Goal: Task Accomplishment & Management: Use online tool/utility

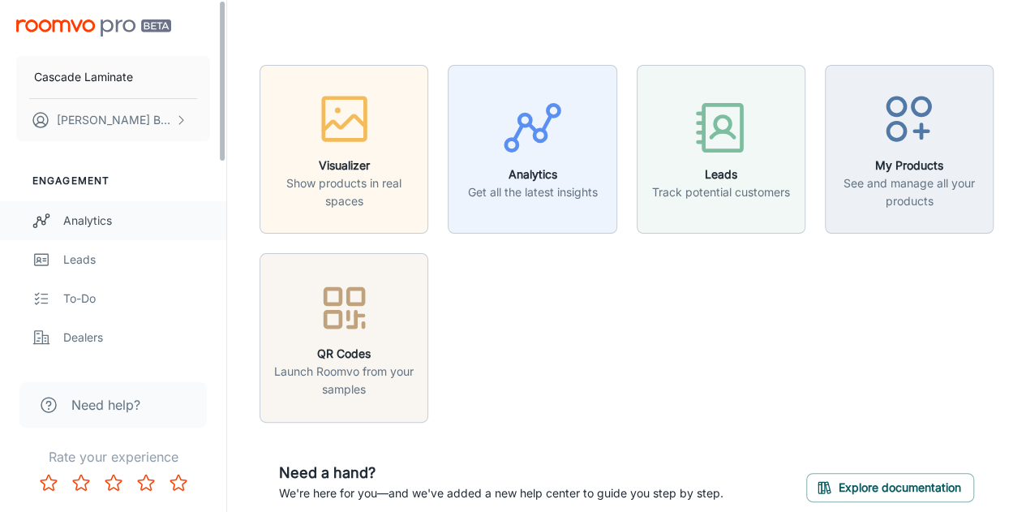
click at [141, 229] on link "Analytics" at bounding box center [113, 220] width 226 height 39
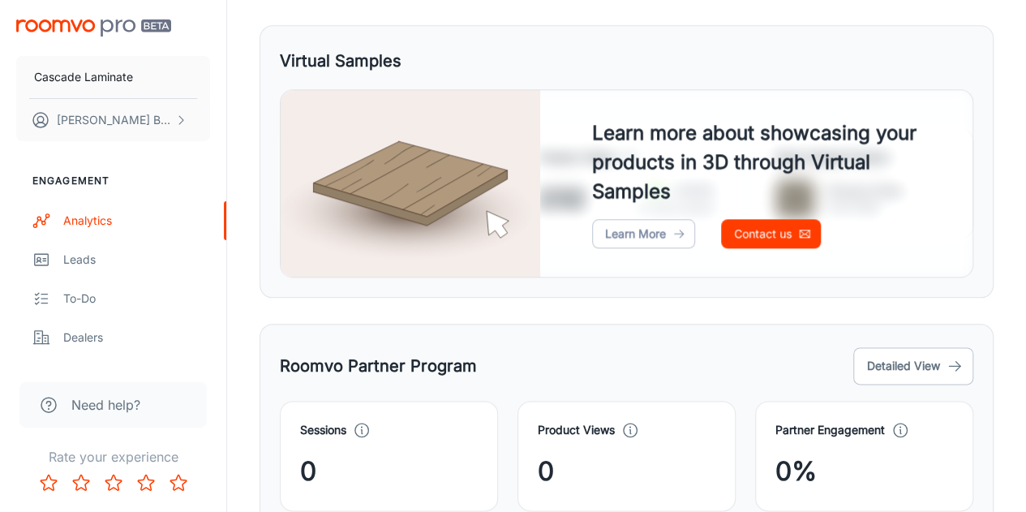
scroll to position [890, 0]
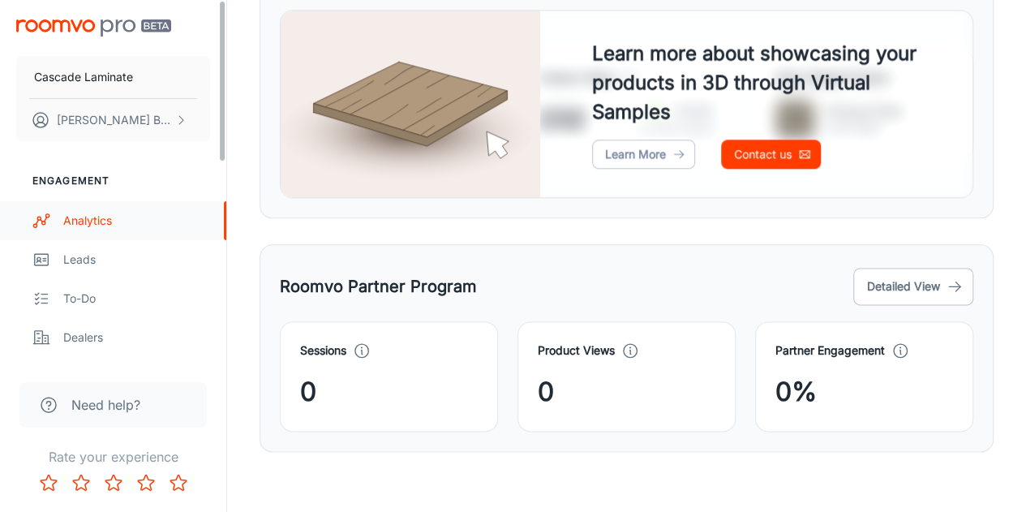
click at [148, 228] on div "Analytics" at bounding box center [136, 221] width 147 height 18
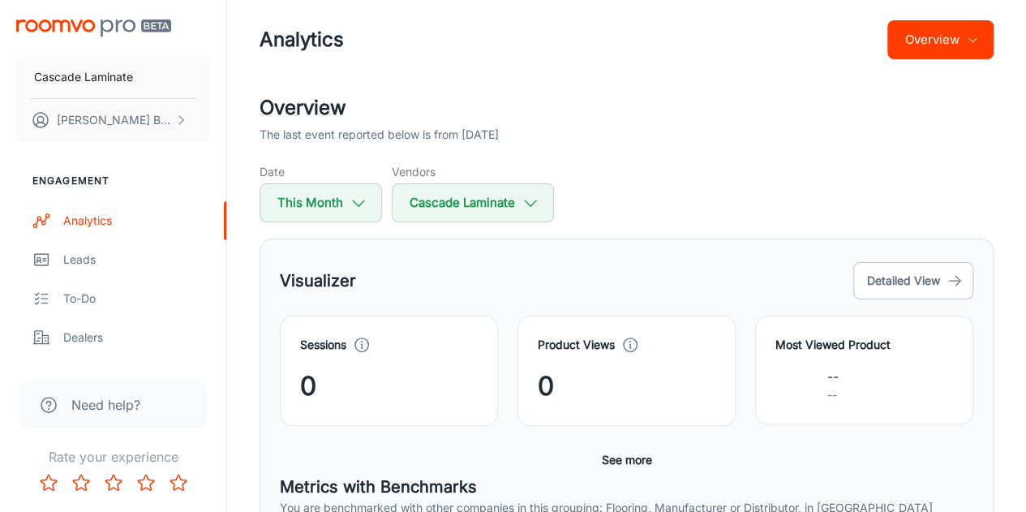
scroll to position [0, 0]
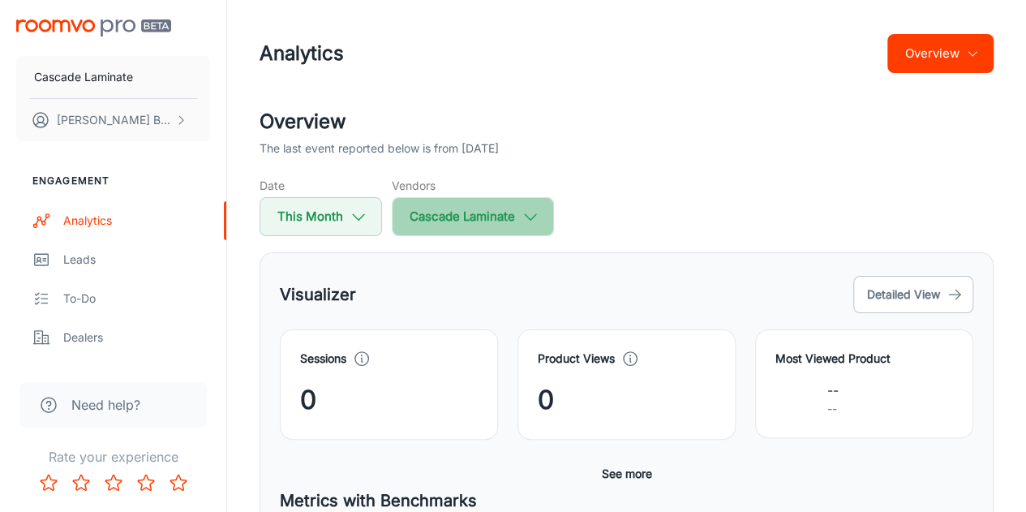
click at [457, 221] on button "Cascade Laminate" at bounding box center [473, 216] width 162 height 39
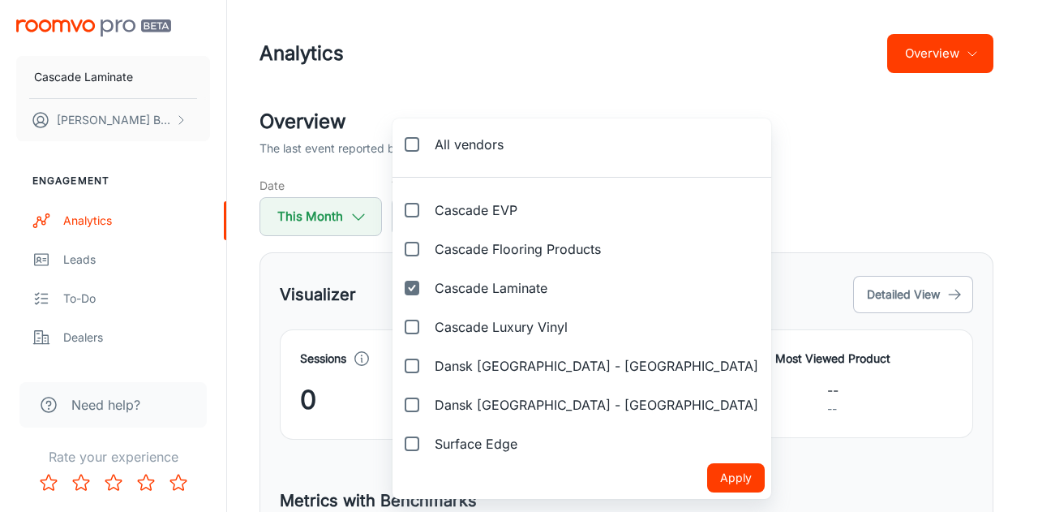
click at [498, 246] on span "Cascade Flooring Products" at bounding box center [518, 248] width 166 height 19
click at [428, 246] on input "Cascade Flooring Products" at bounding box center [412, 249] width 32 height 32
checkbox input "true"
click at [707, 479] on button "Apply" at bounding box center [736, 477] width 58 height 29
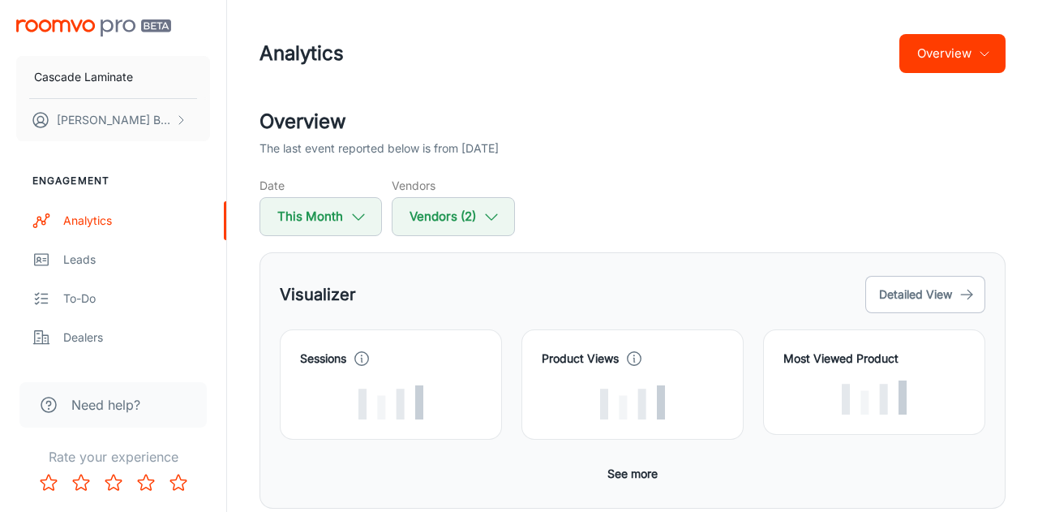
checkbox input "false"
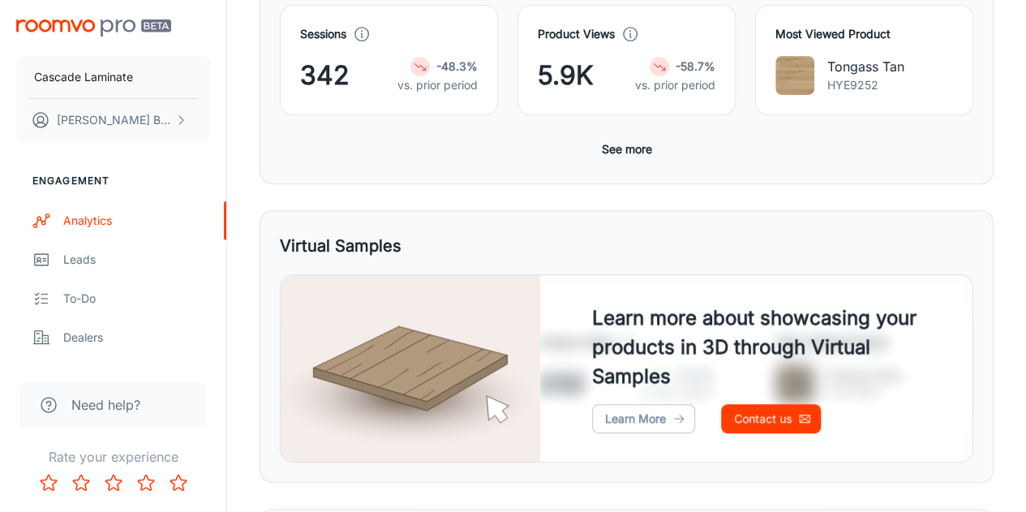
scroll to position [589, 0]
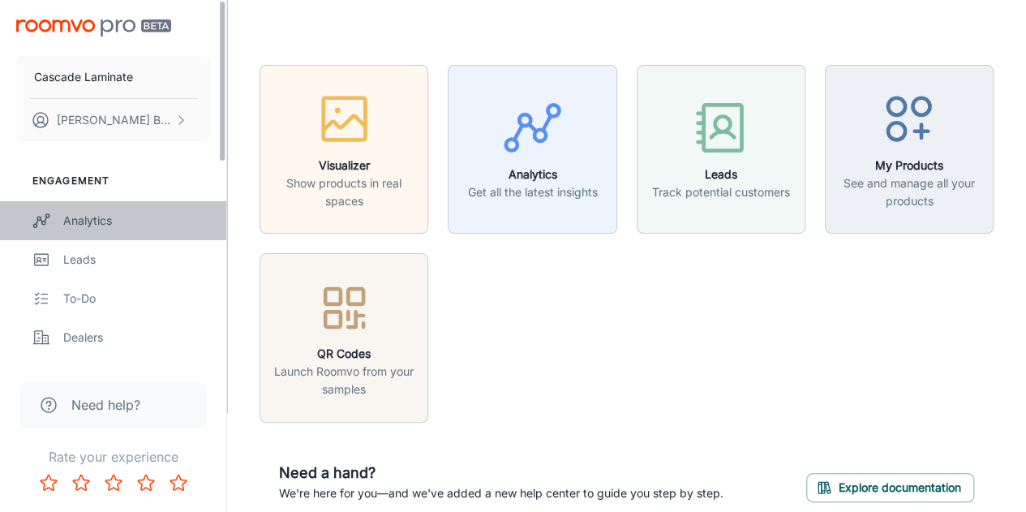
click at [125, 226] on div "Analytics" at bounding box center [136, 221] width 147 height 18
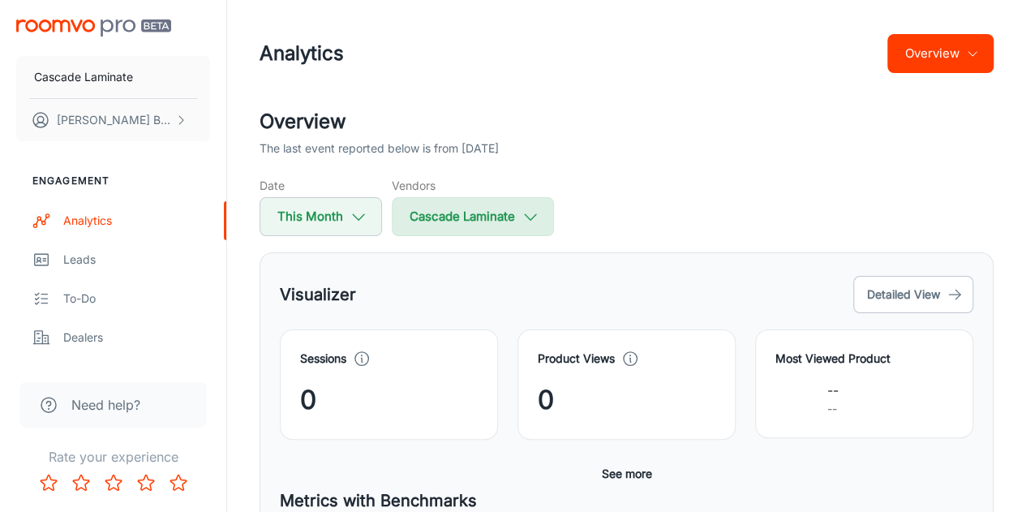
click at [501, 220] on button "Cascade Laminate" at bounding box center [473, 216] width 162 height 39
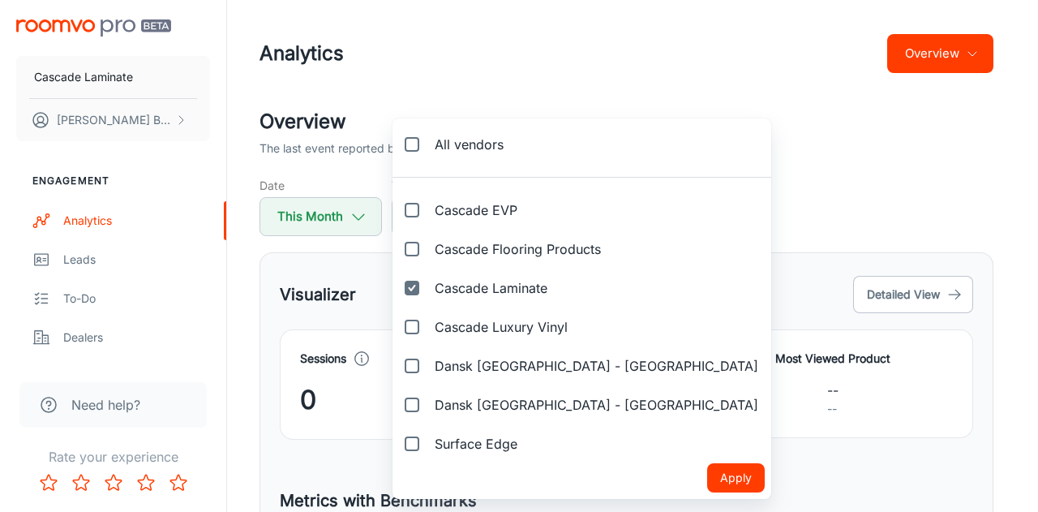
click at [464, 135] on span "All vendors" at bounding box center [469, 144] width 69 height 19
click at [428, 135] on input "All vendors" at bounding box center [412, 144] width 32 height 32
checkbox input "true"
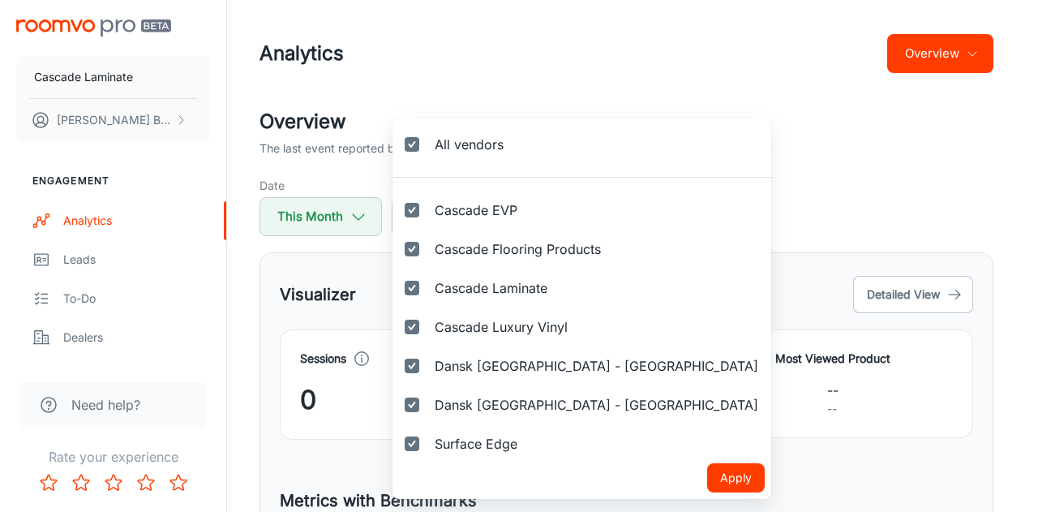
checkbox input "true"
click at [707, 474] on button "Apply" at bounding box center [736, 477] width 58 height 29
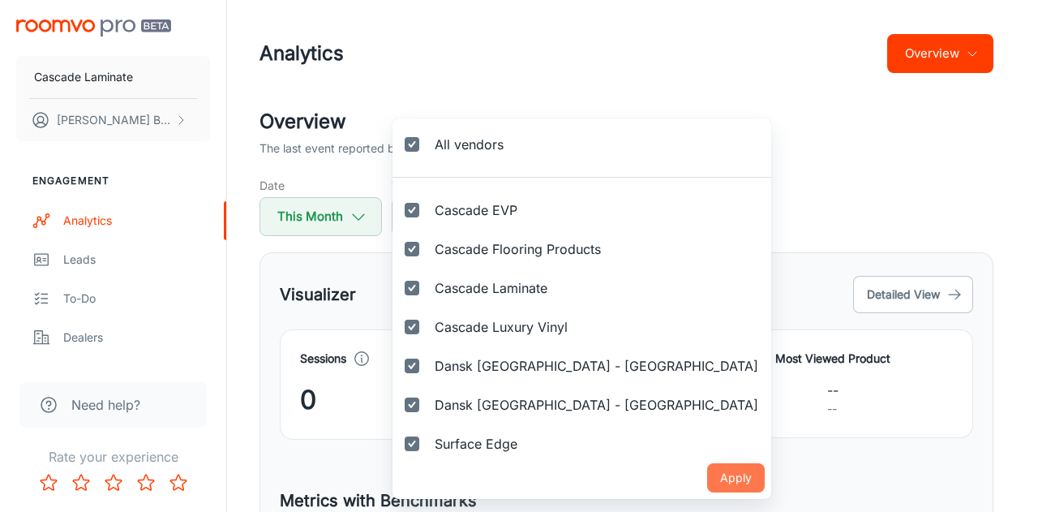
checkbox input "true"
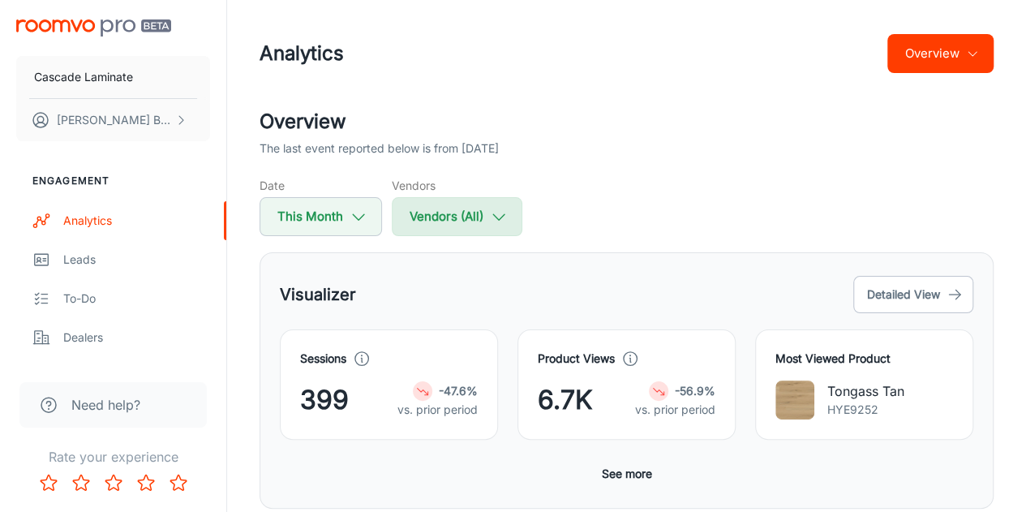
click at [483, 216] on button "Vendors (All)" at bounding box center [457, 216] width 131 height 39
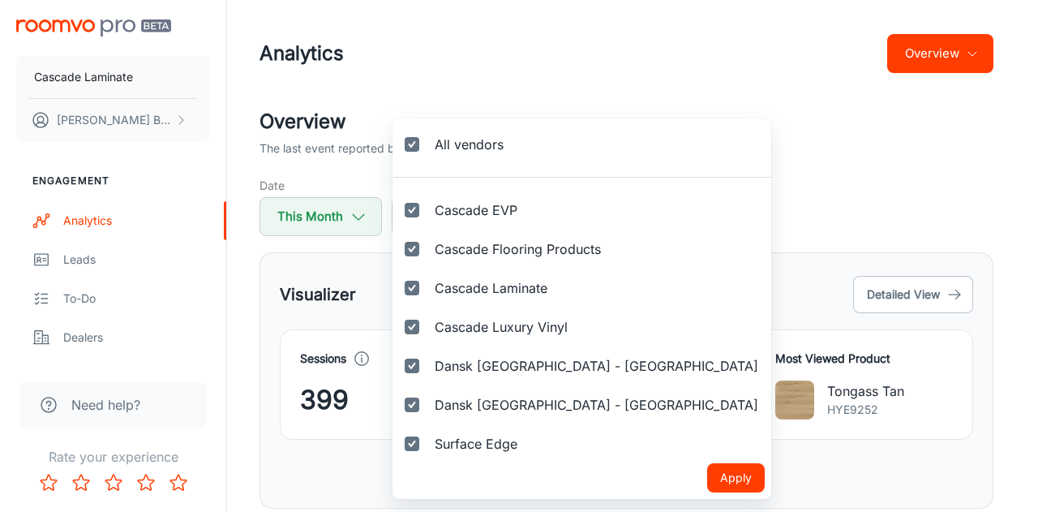
click at [469, 409] on span "Dansk [GEOGRAPHIC_DATA] - [GEOGRAPHIC_DATA]" at bounding box center [597, 404] width 324 height 19
click at [428, 409] on input "Dansk [GEOGRAPHIC_DATA] - [GEOGRAPHIC_DATA]" at bounding box center [412, 404] width 32 height 32
checkbox input "false"
click at [417, 150] on input "All vendors" at bounding box center [412, 144] width 32 height 32
checkbox input "true"
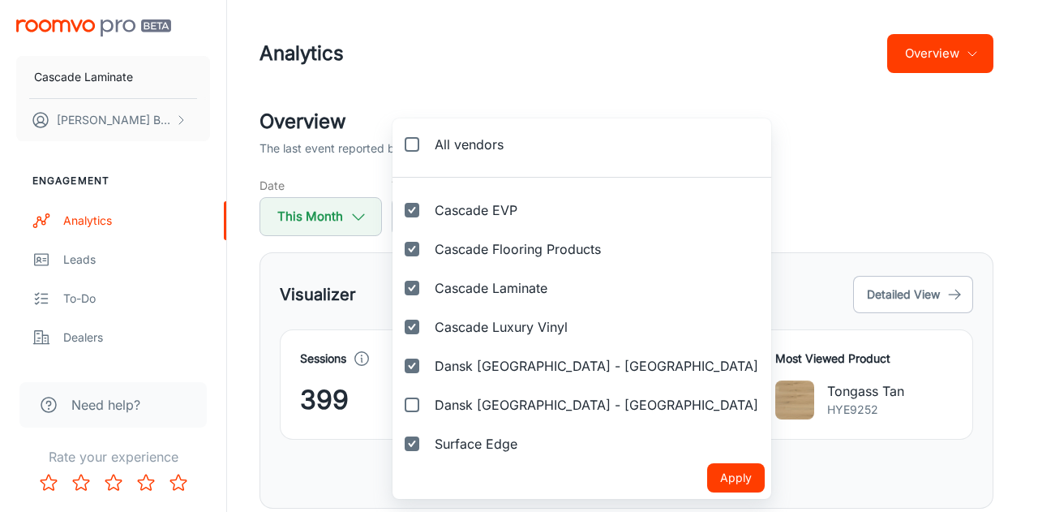
checkbox input "true"
click at [417, 150] on input "All vendors" at bounding box center [412, 144] width 32 height 32
checkbox input "false"
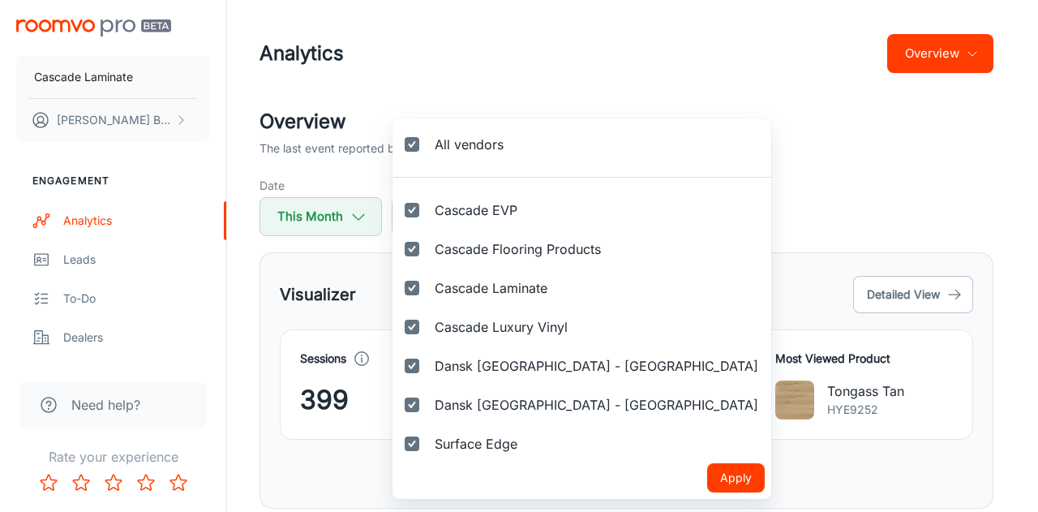
checkbox input "false"
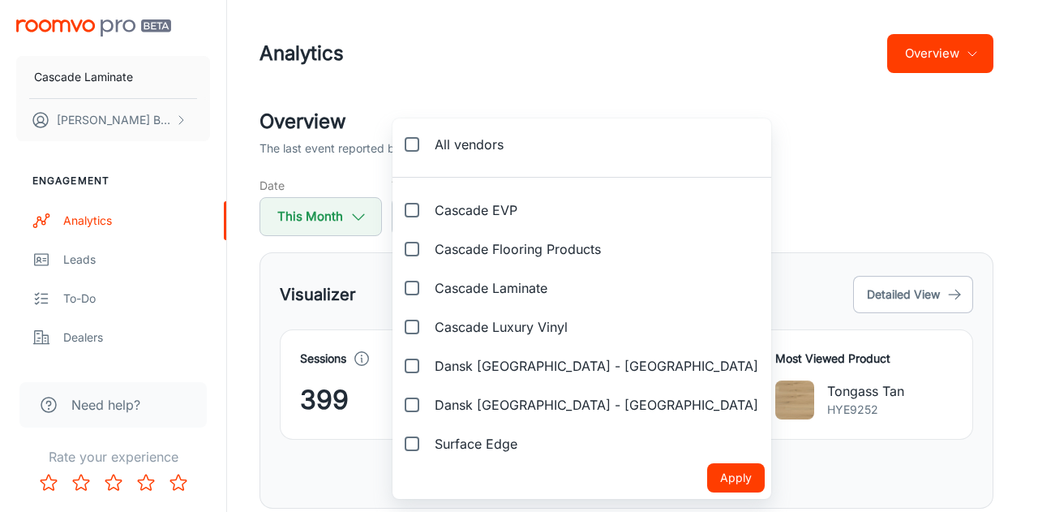
click at [410, 406] on input "Dansk [GEOGRAPHIC_DATA] - [GEOGRAPHIC_DATA]" at bounding box center [412, 404] width 32 height 32
checkbox input "true"
click at [707, 483] on button "Apply" at bounding box center [736, 477] width 58 height 29
checkbox input "false"
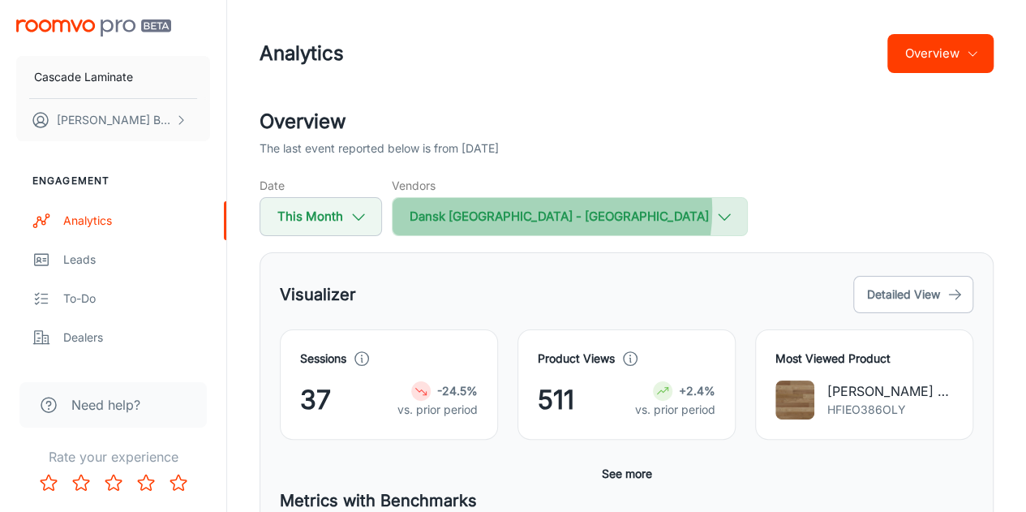
click at [551, 211] on button "Dansk [GEOGRAPHIC_DATA] - [GEOGRAPHIC_DATA]" at bounding box center [570, 216] width 356 height 39
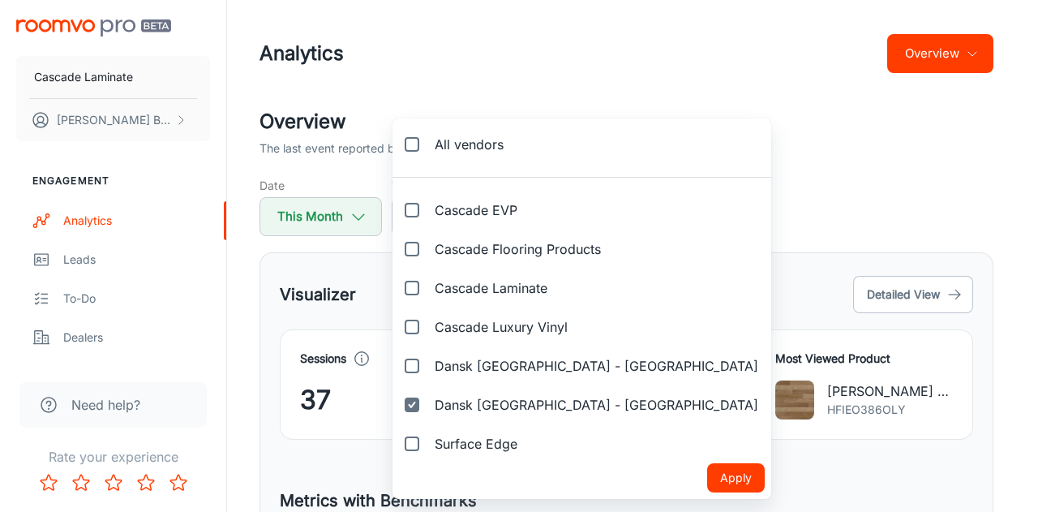
click at [508, 148] on label "All vendors" at bounding box center [454, 144] width 124 height 39
click at [428, 148] on input "All vendors" at bounding box center [412, 144] width 32 height 32
checkbox input "true"
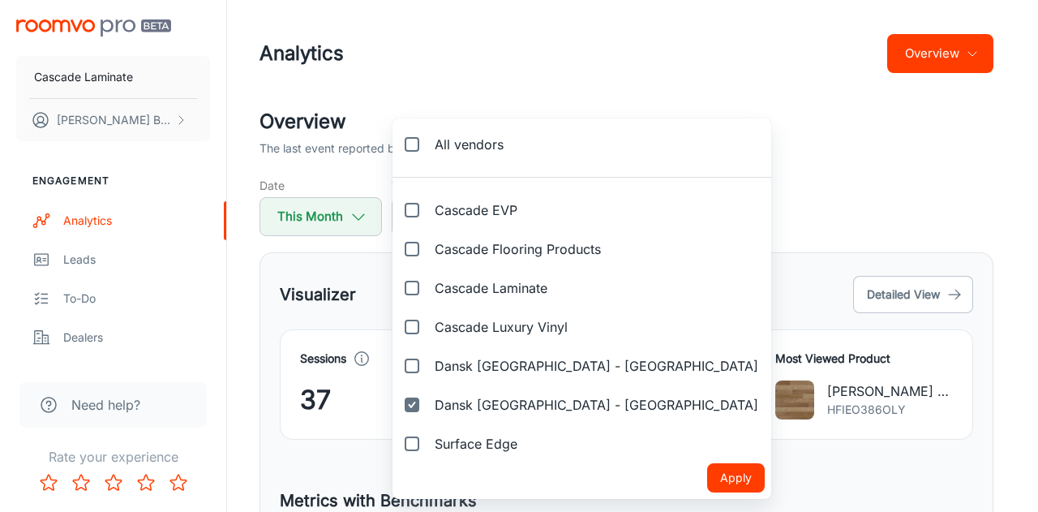
checkbox input "true"
click at [707, 473] on button "Apply" at bounding box center [736, 477] width 58 height 29
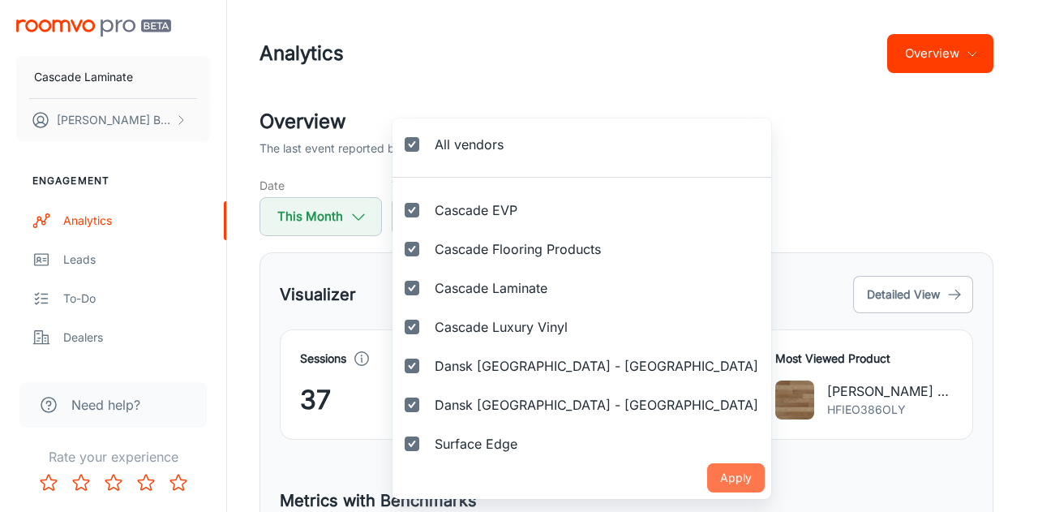
checkbox input "true"
